Goal: Task Accomplishment & Management: Manage account settings

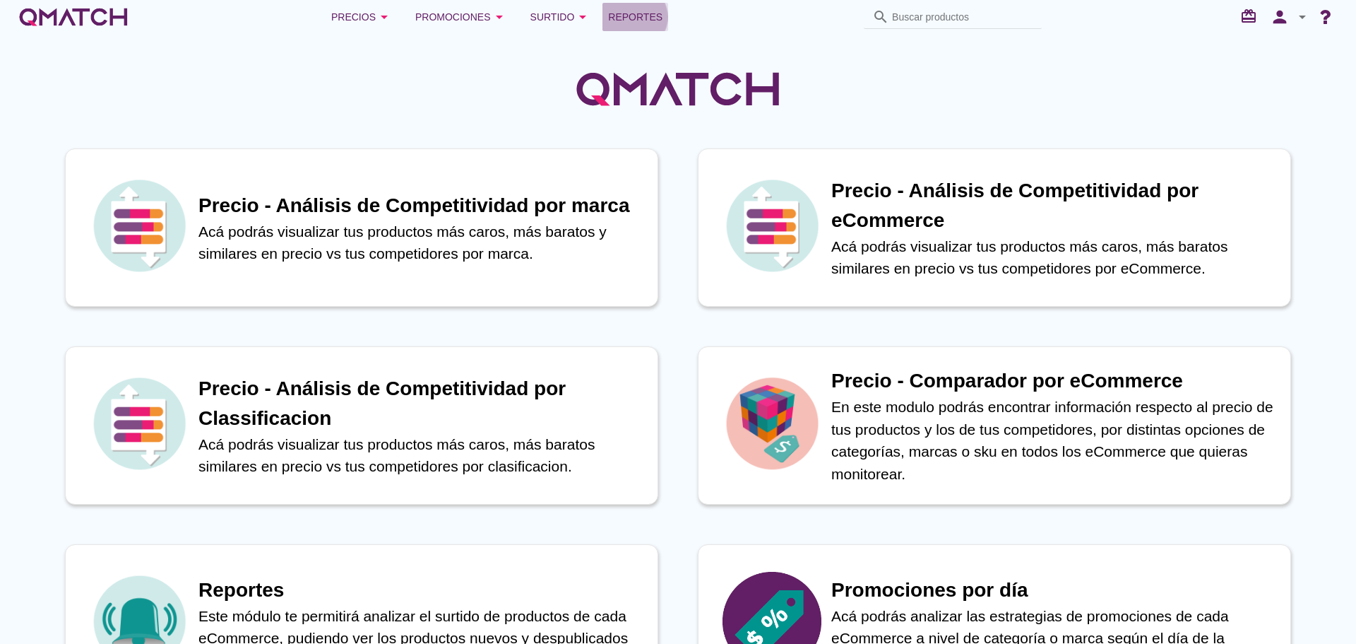
click at [632, 19] on span "Reportes" at bounding box center [635, 16] width 54 height 17
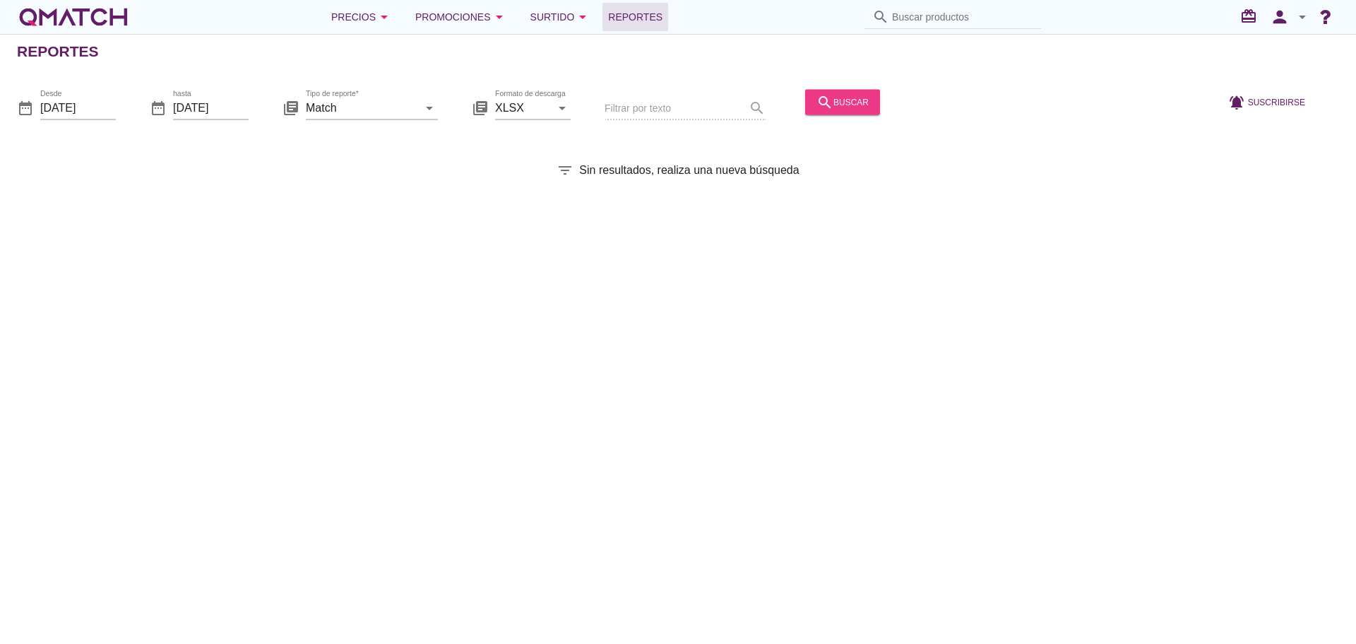
click at [826, 105] on div "search buscar" at bounding box center [843, 101] width 52 height 17
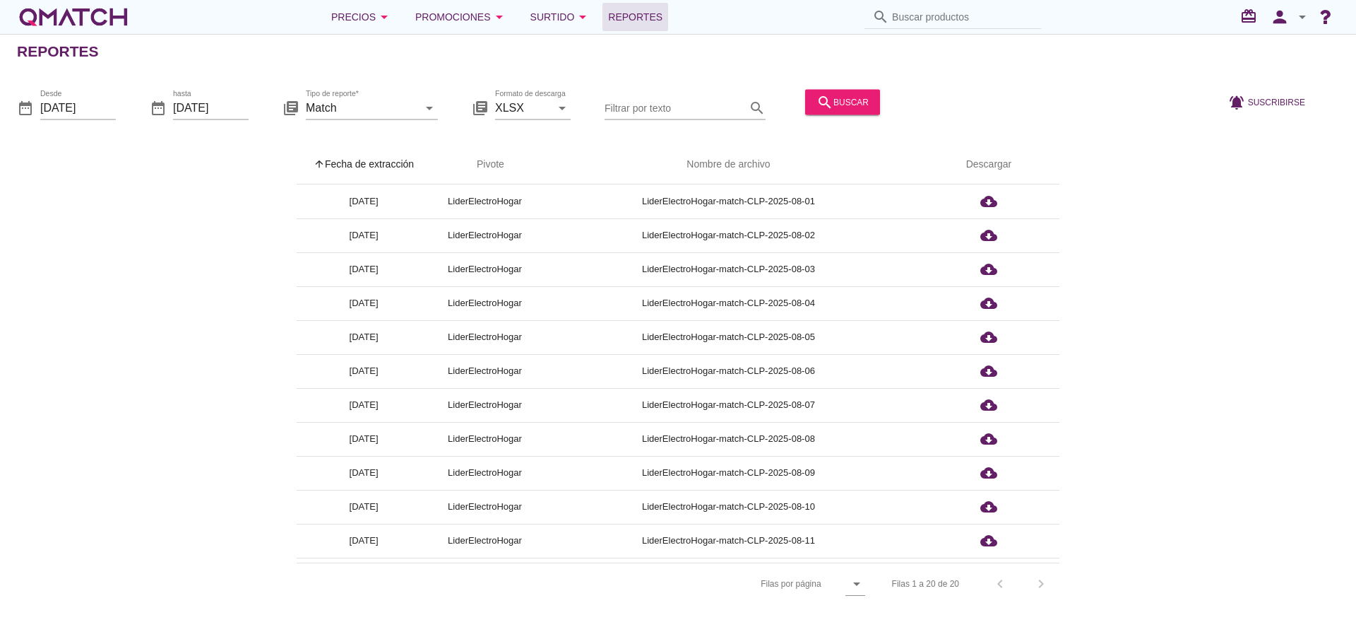
click at [383, 168] on th "arrow_upward Fecha de extracción" at bounding box center [364, 165] width 134 height 40
click at [367, 20] on div "Precios arrow_drop_down" at bounding box center [361, 16] width 61 height 17
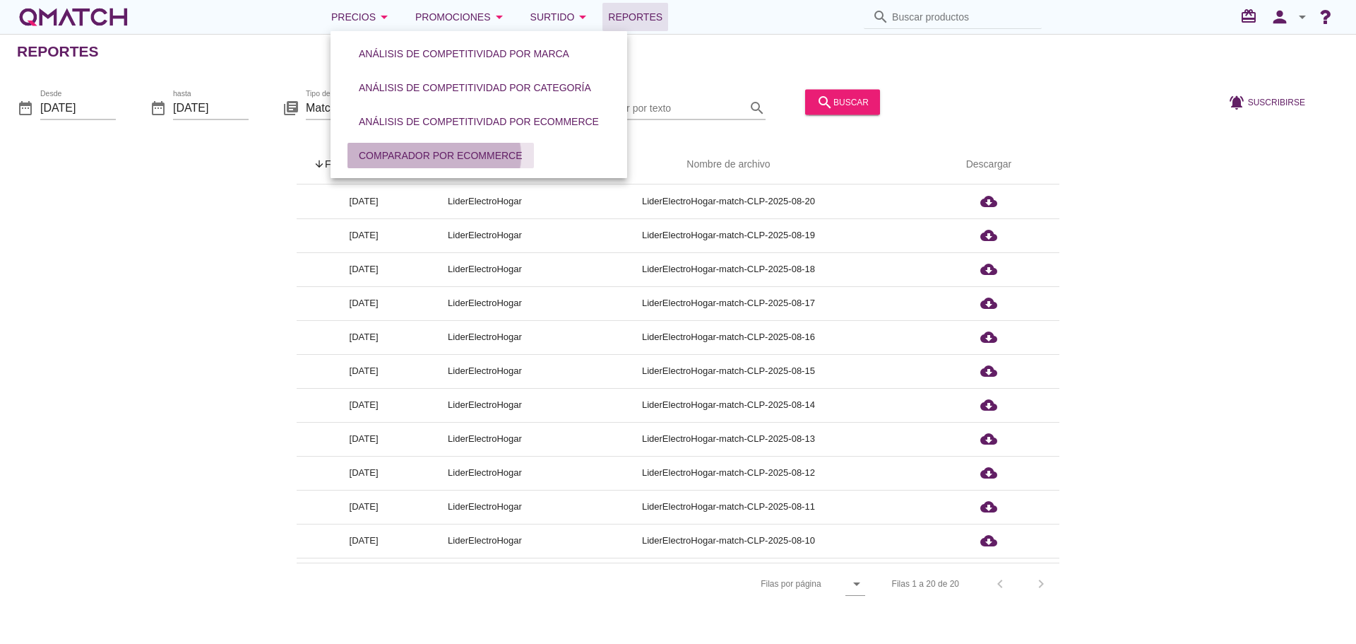
click at [411, 148] on div "Comparador por eCommerce" at bounding box center [441, 155] width 164 height 15
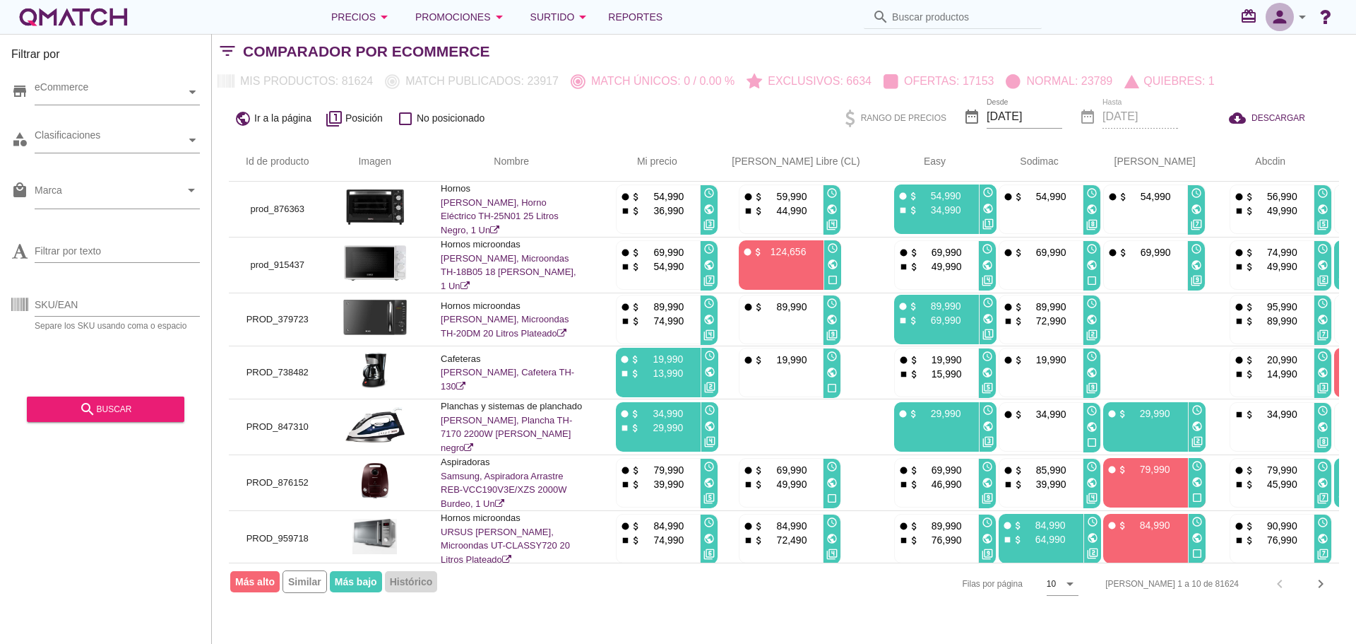
click at [1277, 16] on icon "person" at bounding box center [1280, 17] width 28 height 20
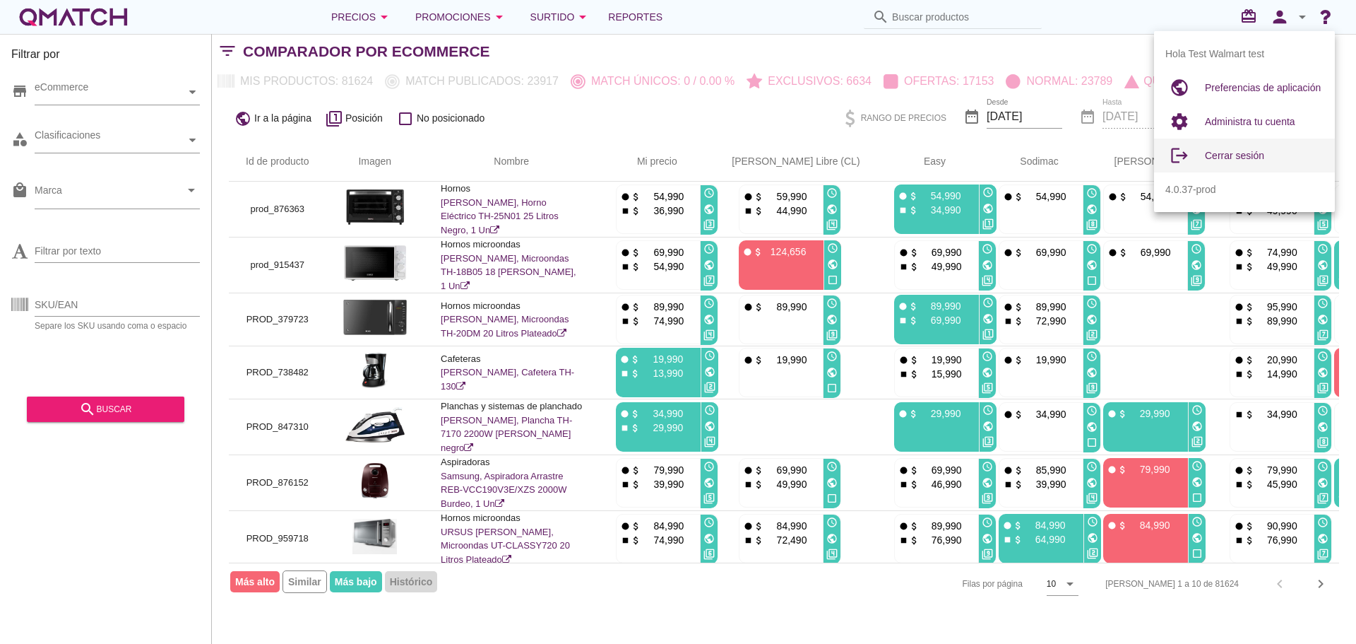
click at [1246, 153] on span "Cerrar sesión" at bounding box center [1234, 155] width 59 height 11
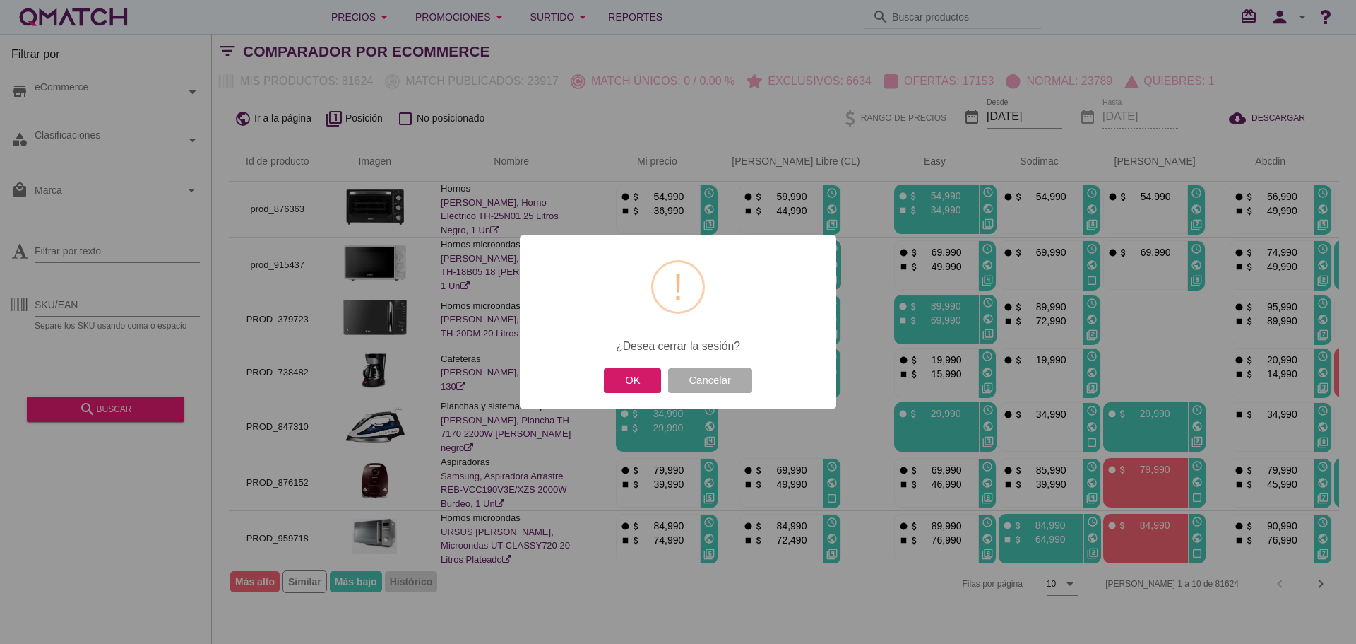
click at [641, 384] on button "OK" at bounding box center [632, 380] width 57 height 25
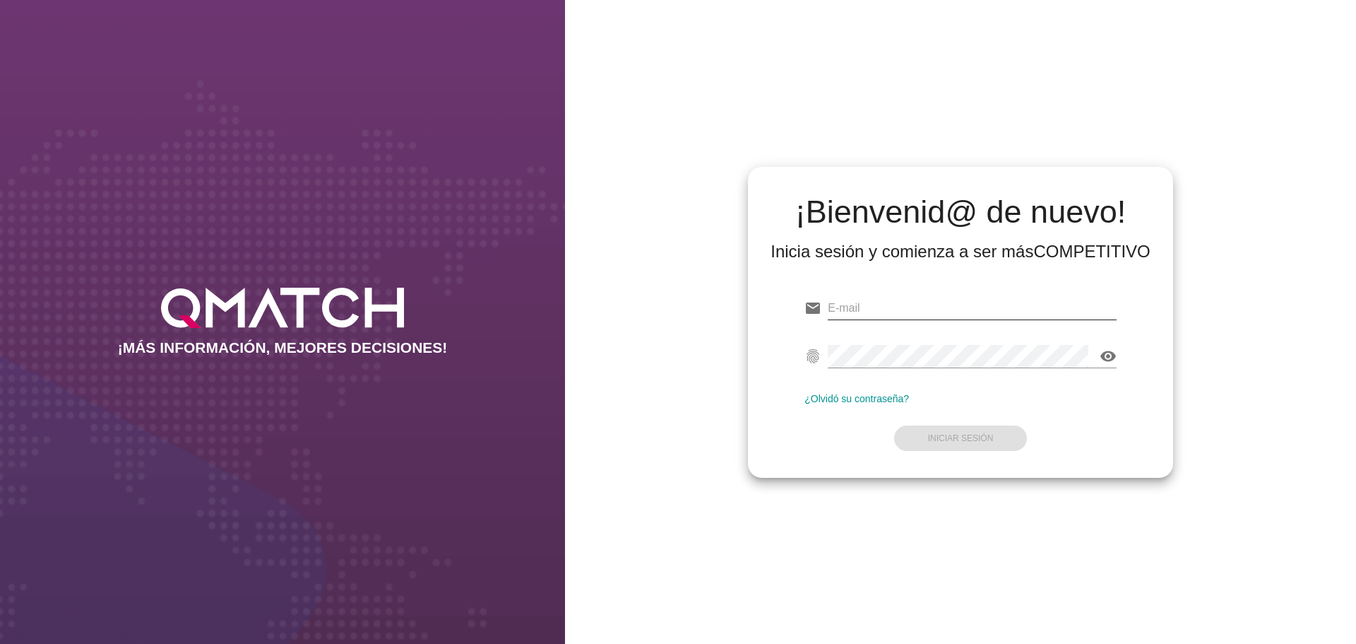
type input "[EMAIL_ADDRESS][DOMAIN_NAME]"
click at [991, 309] on input "[EMAIL_ADDRESS][DOMAIN_NAME]" at bounding box center [972, 308] width 289 height 23
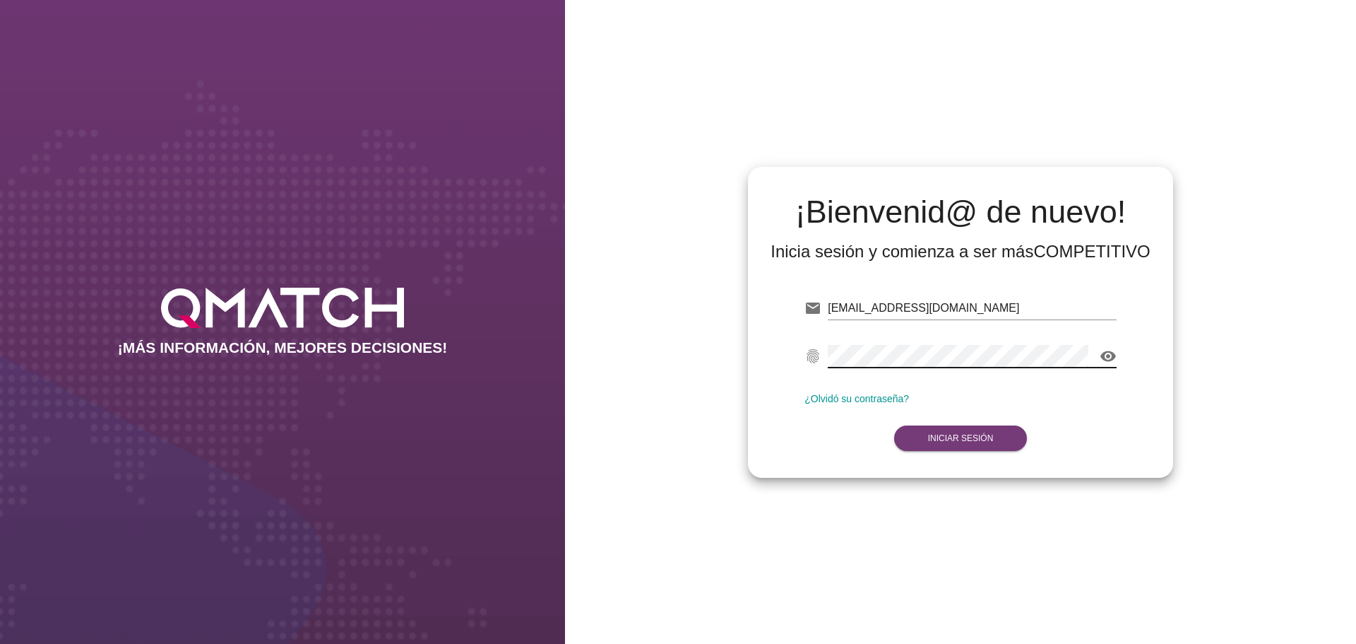
click at [962, 436] on strong "Iniciar Sesión" at bounding box center [961, 438] width 66 height 10
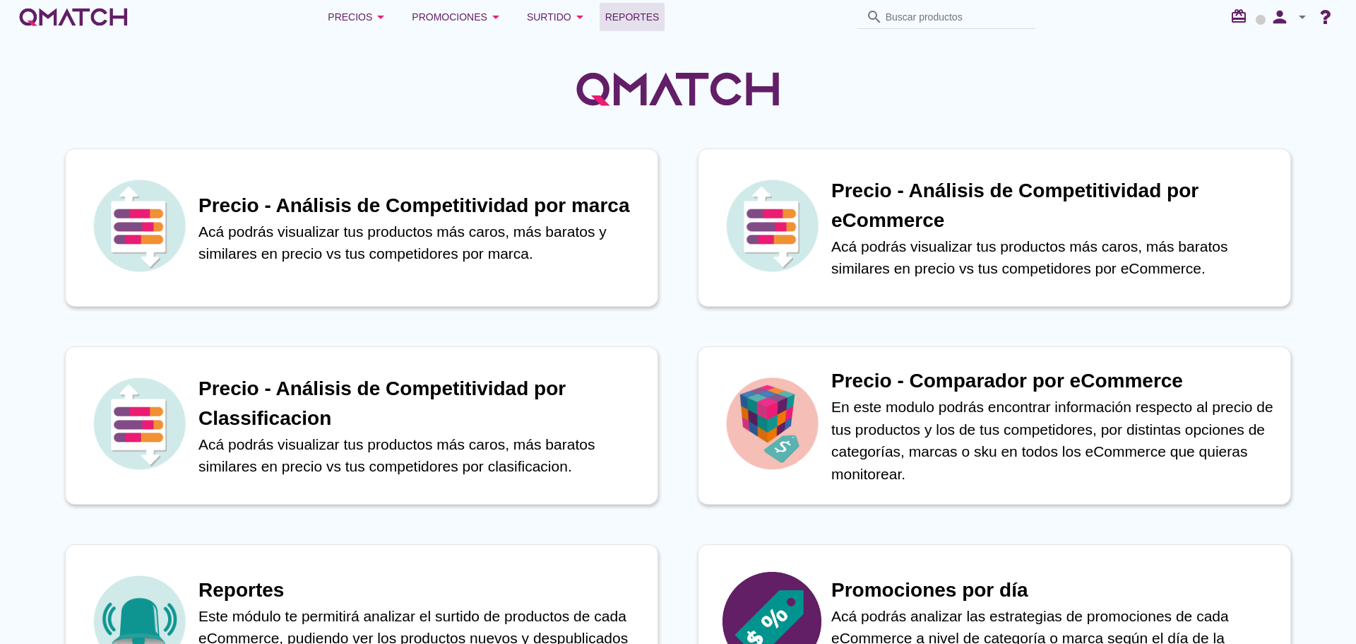
click at [641, 8] on span "Reportes" at bounding box center [632, 16] width 54 height 17
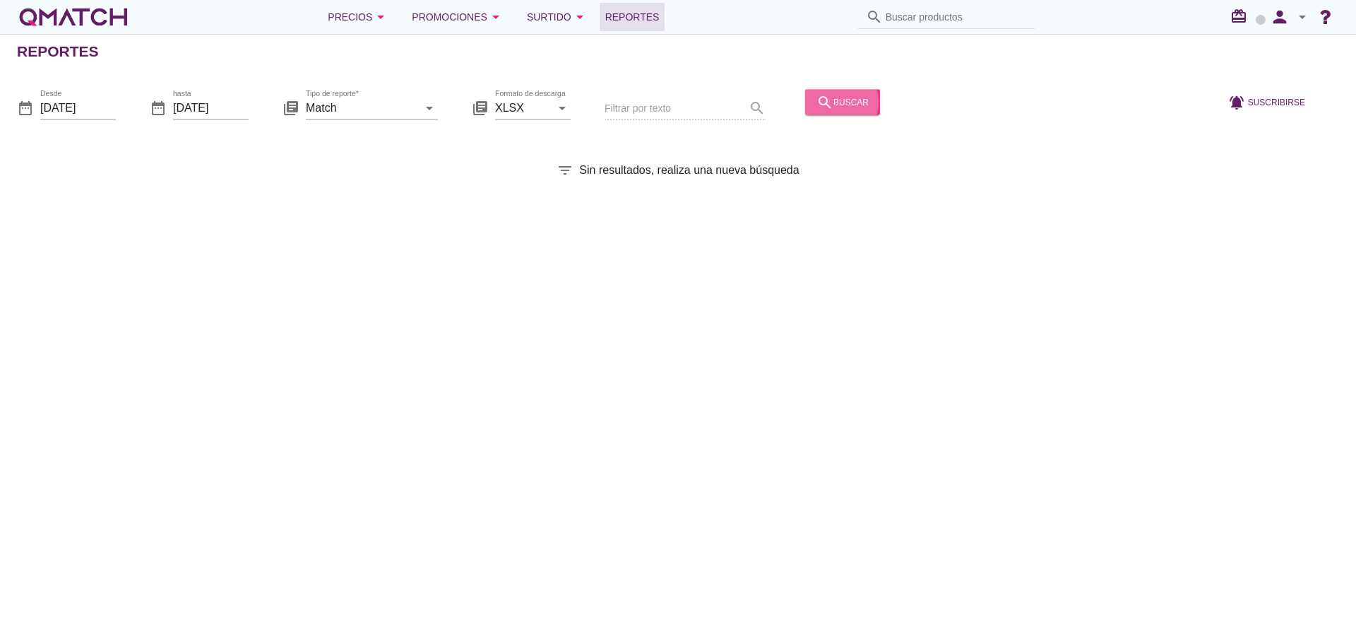
click at [834, 105] on div "search buscar" at bounding box center [843, 101] width 52 height 17
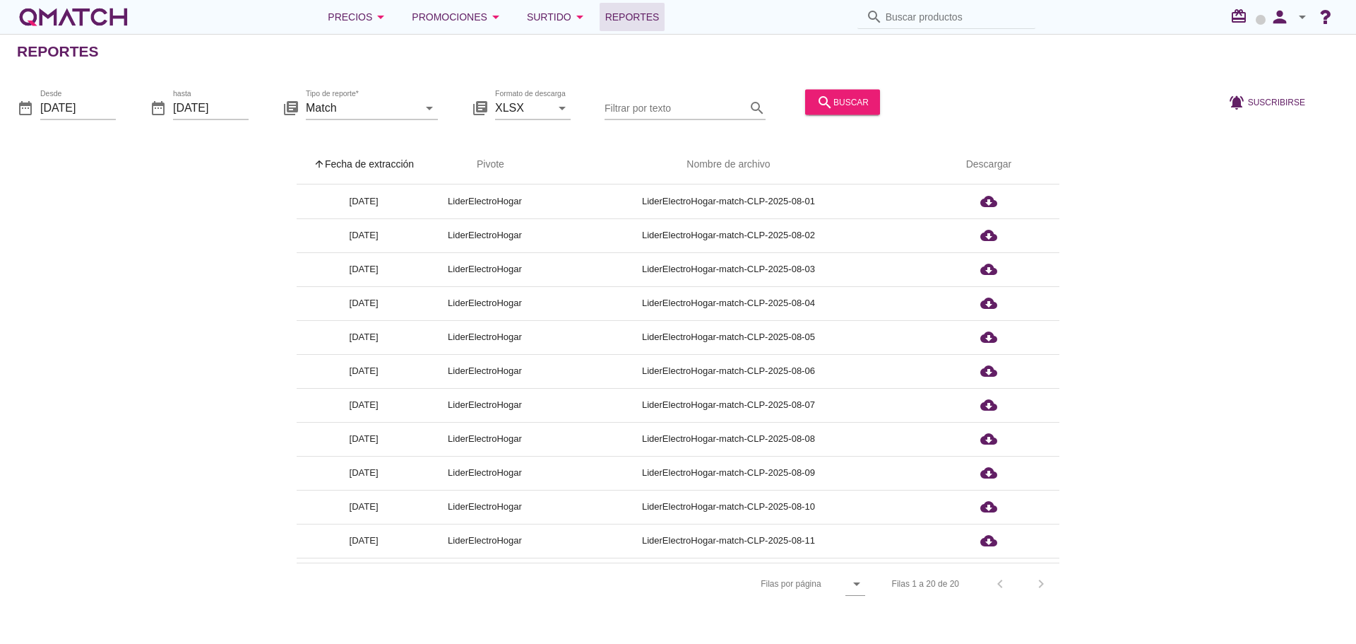
click at [368, 158] on th "arrow_upward Fecha de extracción" at bounding box center [364, 165] width 134 height 40
